Goal: Obtain resource: Download file/media

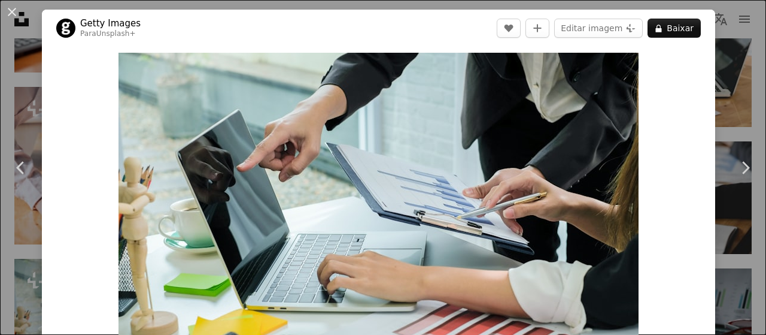
scroll to position [10473, 0]
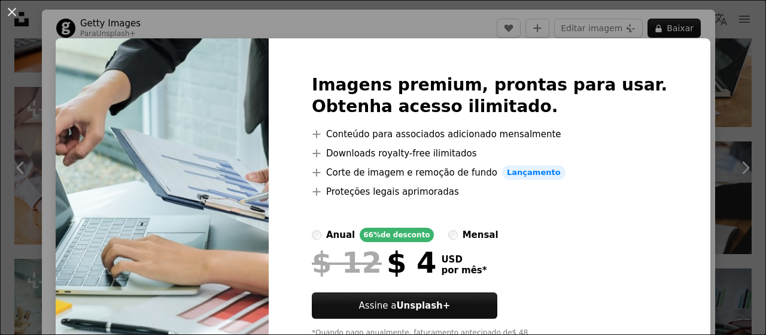
click at [220, 196] on img at bounding box center [162, 210] width 213 height 345
click at [686, 78] on div "An X shape Imagens premium, prontas para usar. Obtenha acesso ilimitado. A plus…" at bounding box center [383, 167] width 766 height 335
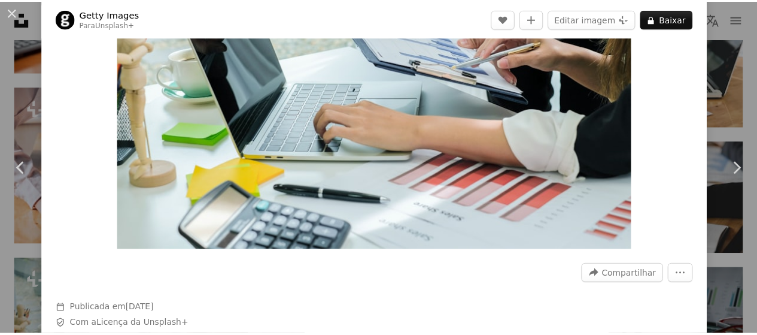
scroll to position [180, 0]
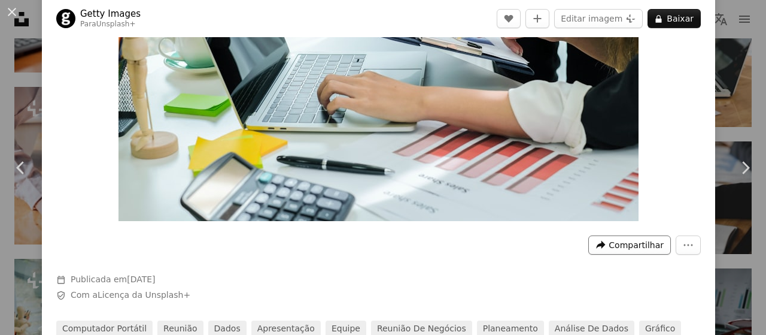
click at [618, 245] on span "Compartilhar" at bounding box center [636, 245] width 55 height 18
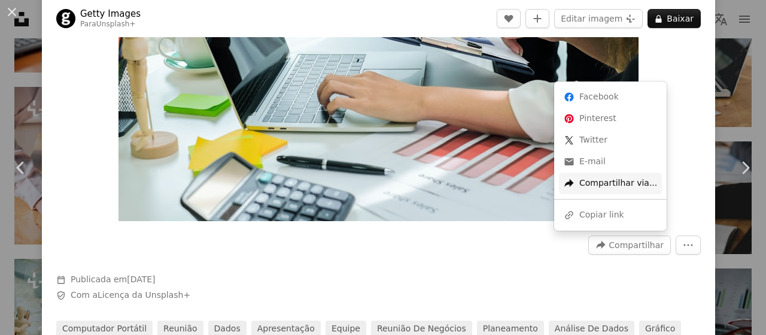
click at [607, 184] on div "A forward-right arrow Compartilhar via..." at bounding box center [610, 183] width 103 height 22
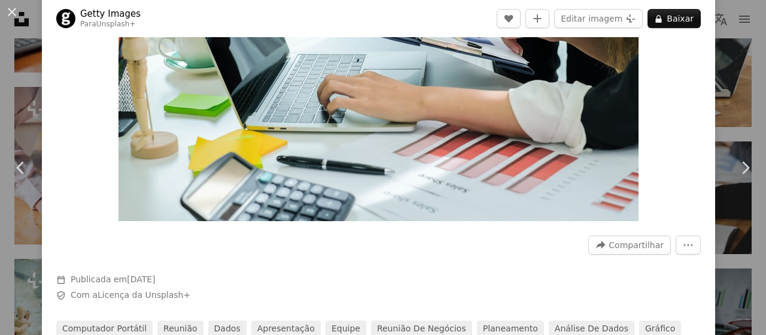
click at [668, 68] on div "Zoom in" at bounding box center [378, 47] width 673 height 360
